Goal: Check status: Check status

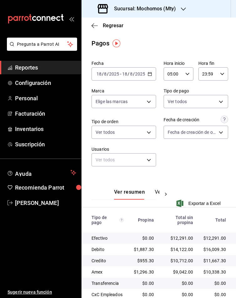
click at [148, 76] on icon "button" at bounding box center [150, 74] width 4 height 4
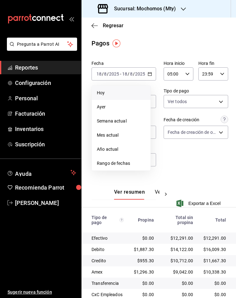
click at [114, 94] on span "Hoy" at bounding box center [121, 93] width 49 height 7
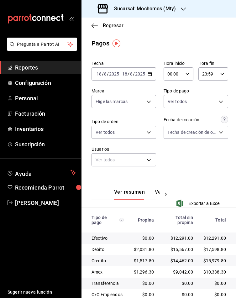
click at [185, 74] on div "00:00 Hora inicio" at bounding box center [179, 73] width 30 height 13
click at [167, 112] on button "05" at bounding box center [167, 118] width 12 height 13
click at [147, 77] on div at bounding box center [118, 149] width 236 height 298
click at [143, 75] on div "[DATE] [DATE] - [DATE] [DATE]" at bounding box center [124, 73] width 65 height 13
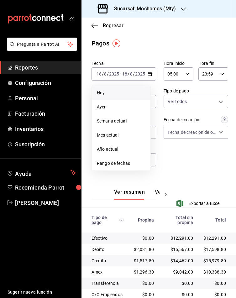
click at [100, 88] on li "Hoy" at bounding box center [121, 93] width 59 height 14
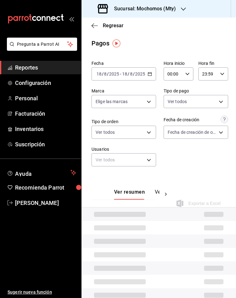
click at [178, 75] on div "00:00 Hora inicio" at bounding box center [179, 73] width 30 height 13
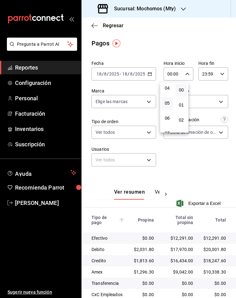
scroll to position [47, 0]
click at [166, 117] on span "05" at bounding box center [167, 118] width 4 height 5
type input "05:00"
click at [166, 116] on span "05" at bounding box center [167, 118] width 4 height 5
drag, startPoint x: 232, startPoint y: 139, endPoint x: 234, endPoint y: 166, distance: 27.0
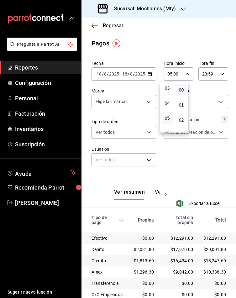
click at [234, 166] on div at bounding box center [118, 149] width 236 height 298
